Goal: Transaction & Acquisition: Register for event/course

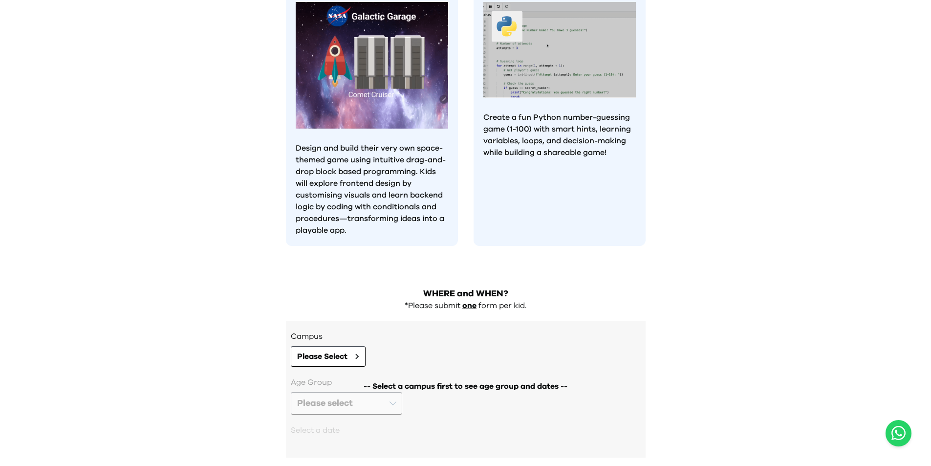
scroll to position [807, 0]
